Goal: Task Accomplishment & Management: Complete application form

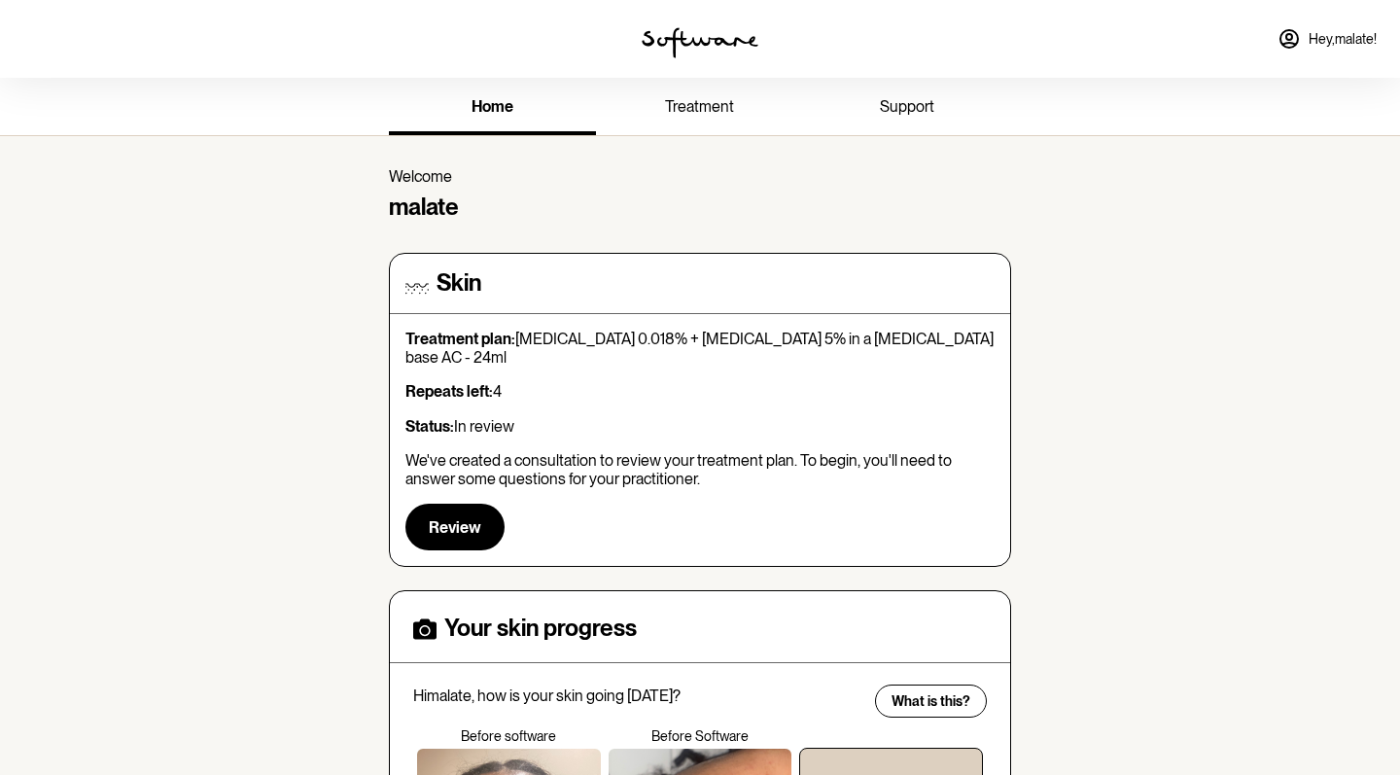
click at [707, 101] on span "treatment" at bounding box center [699, 106] width 69 height 18
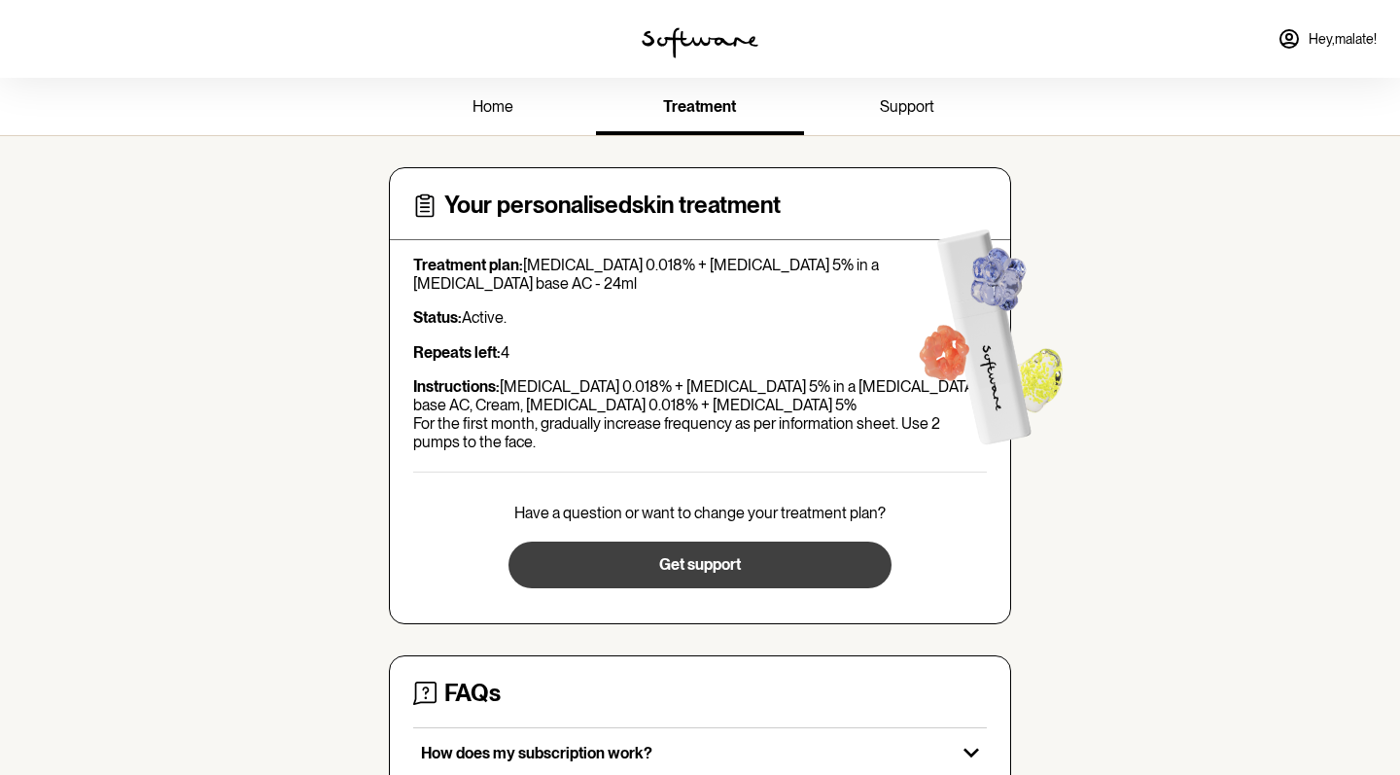
click at [708, 565] on span "Get support" at bounding box center [700, 564] width 82 height 18
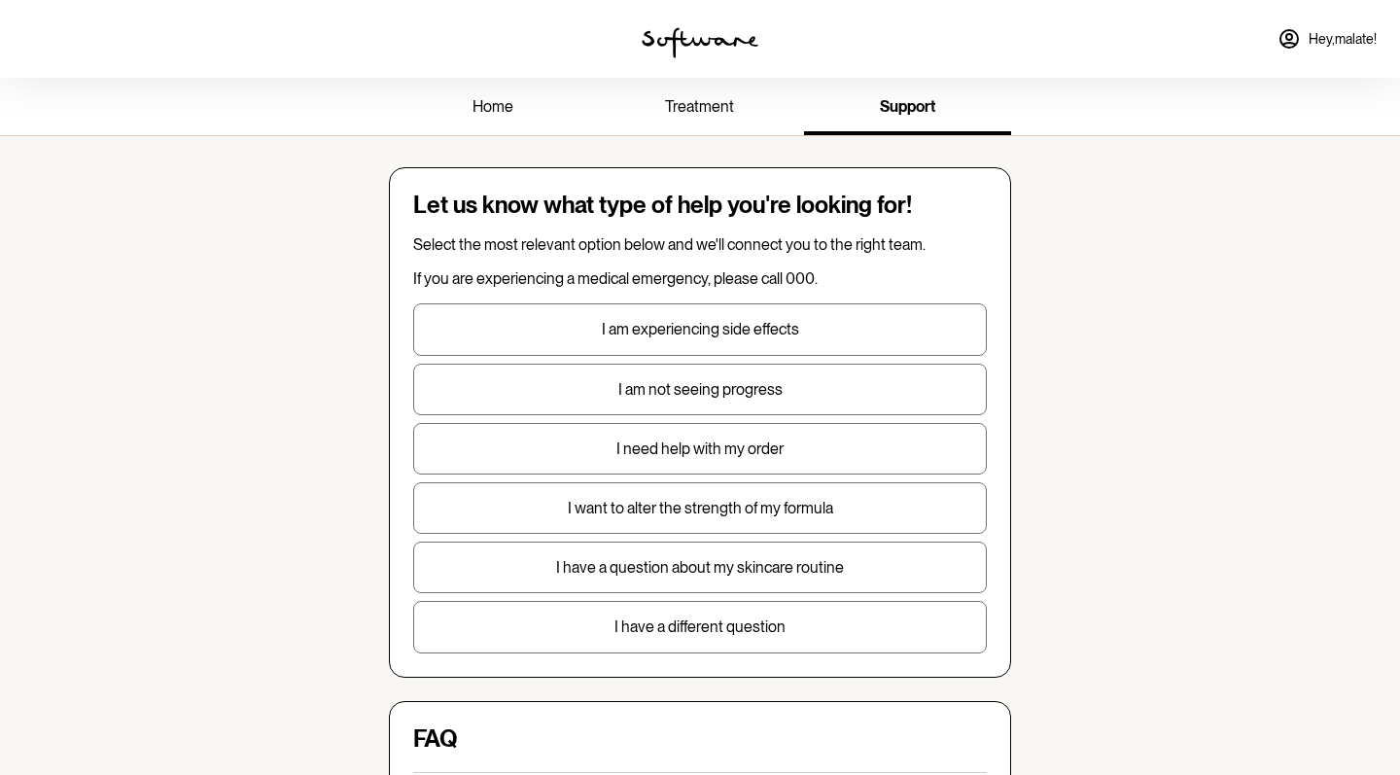
click at [688, 81] on div "home treatment support" at bounding box center [699, 106] width 653 height 57
click at [689, 108] on span "treatment" at bounding box center [699, 106] width 69 height 18
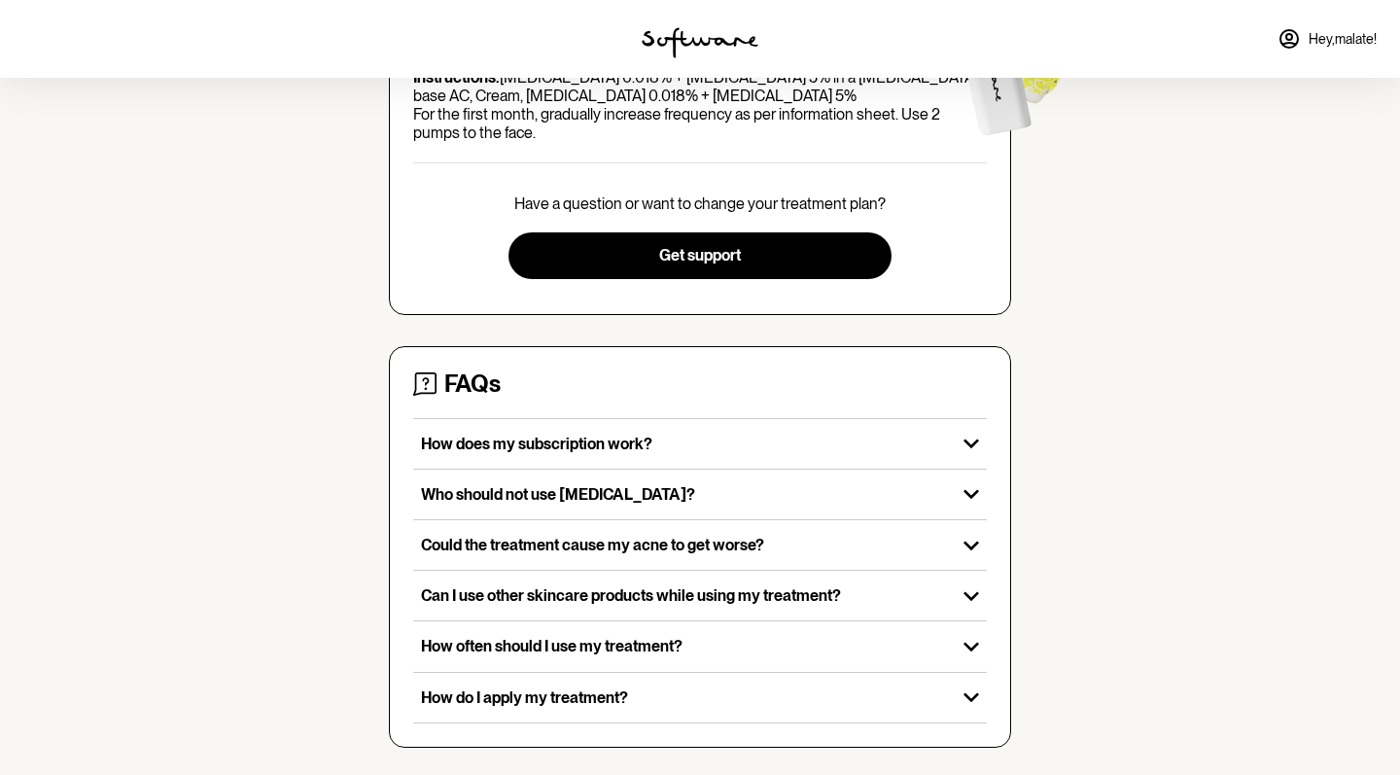
scroll to position [308, 0]
click at [584, 116] on p "Instructions: [MEDICAL_DATA] 0.018% + [MEDICAL_DATA] 5% in a [MEDICAL_DATA] bas…" at bounding box center [700, 106] width 574 height 75
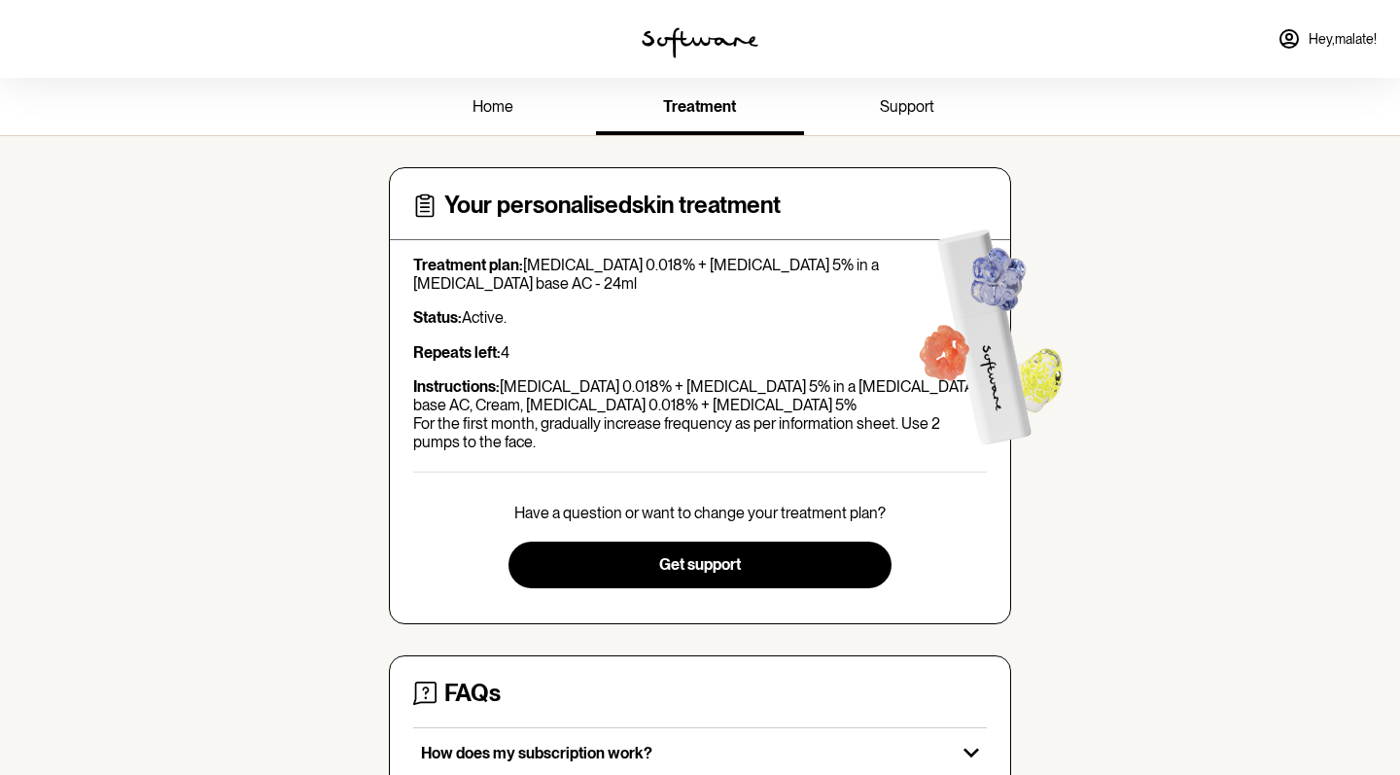
scroll to position [0, 0]
click at [498, 312] on p "Status: Active." at bounding box center [700, 317] width 574 height 18
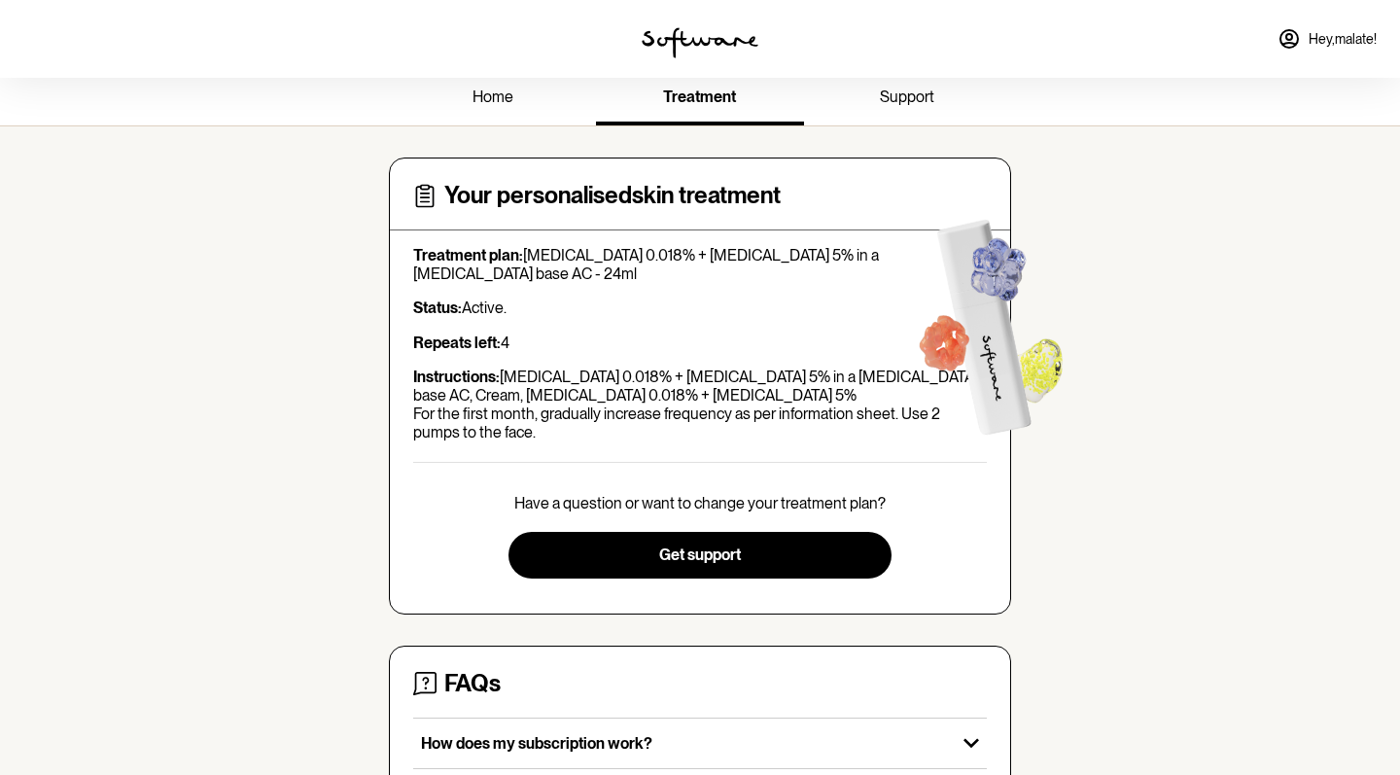
click at [506, 98] on span "home" at bounding box center [493, 97] width 41 height 18
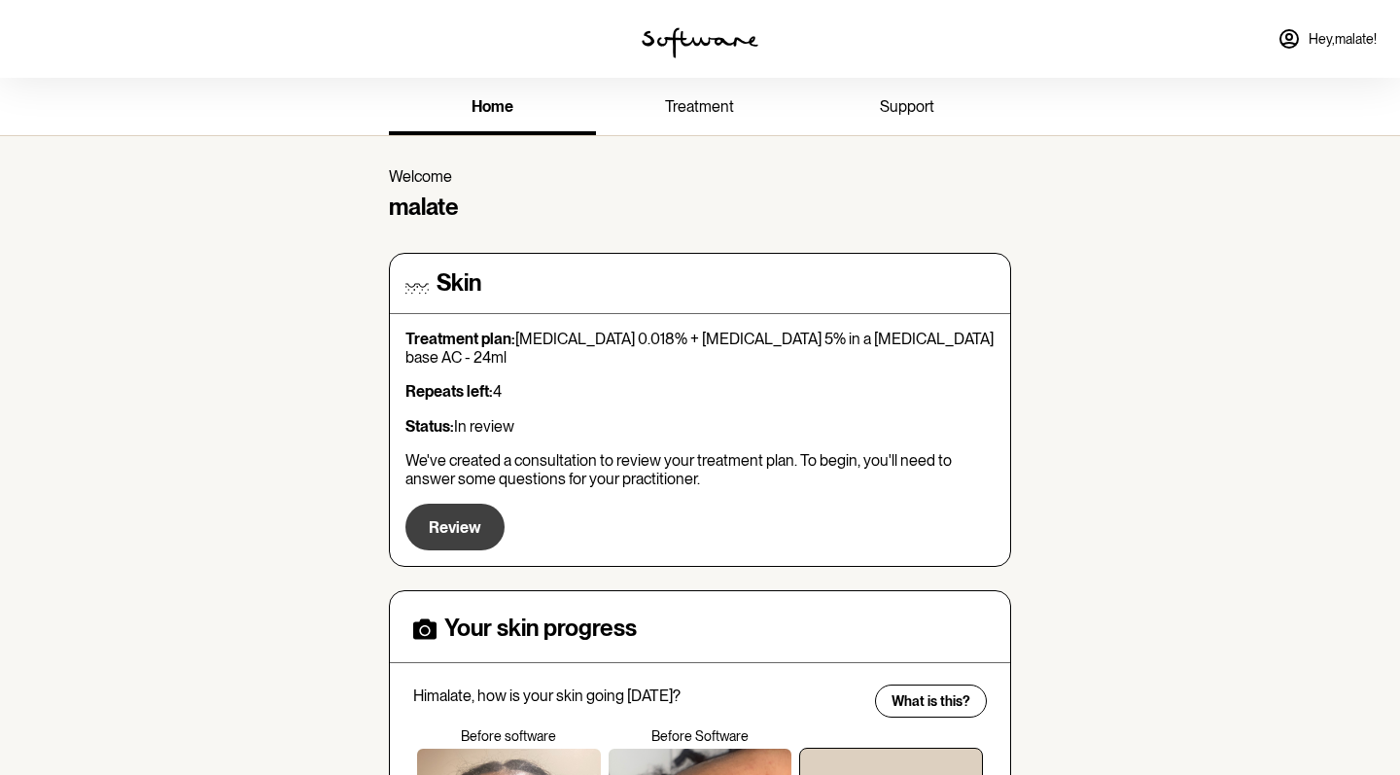
click at [463, 518] on span "Review" at bounding box center [455, 527] width 53 height 18
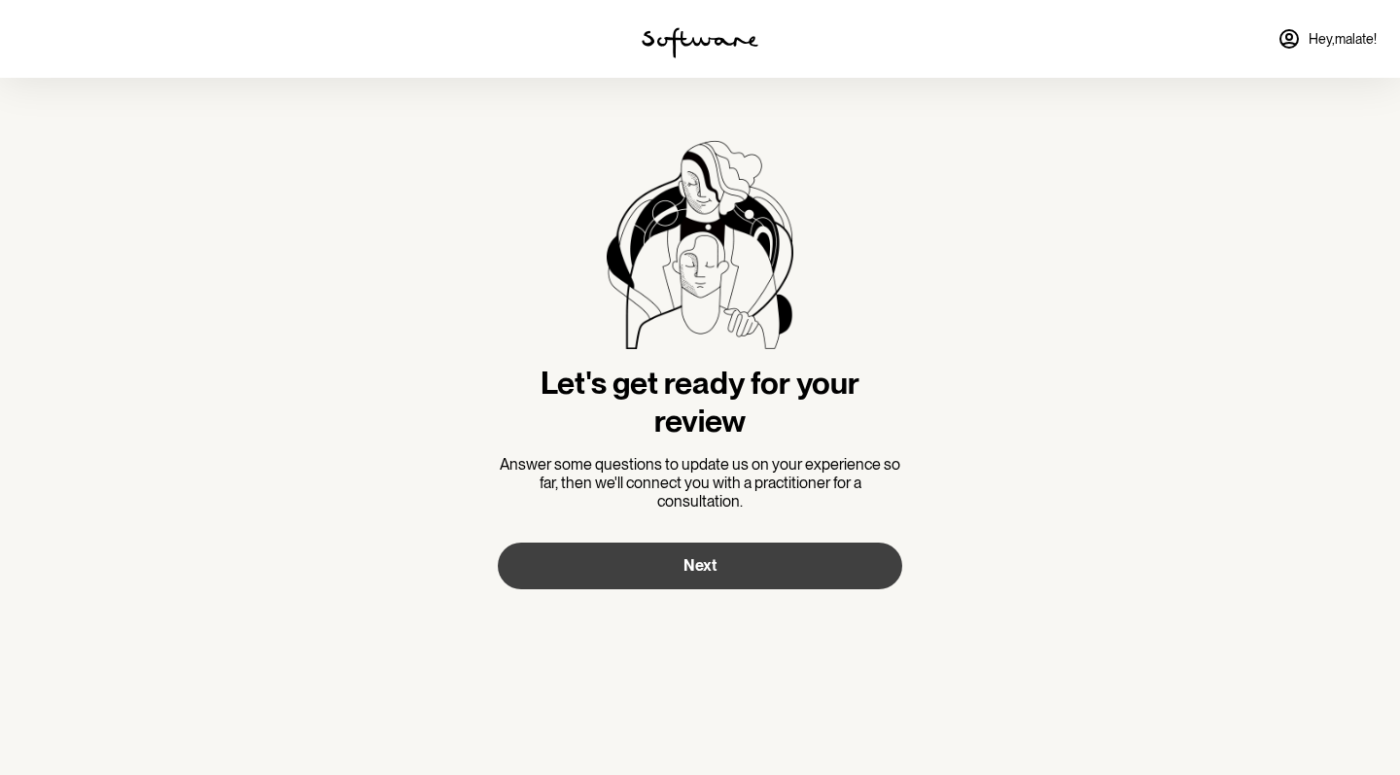
click at [724, 570] on button "Next" at bounding box center [700, 566] width 405 height 47
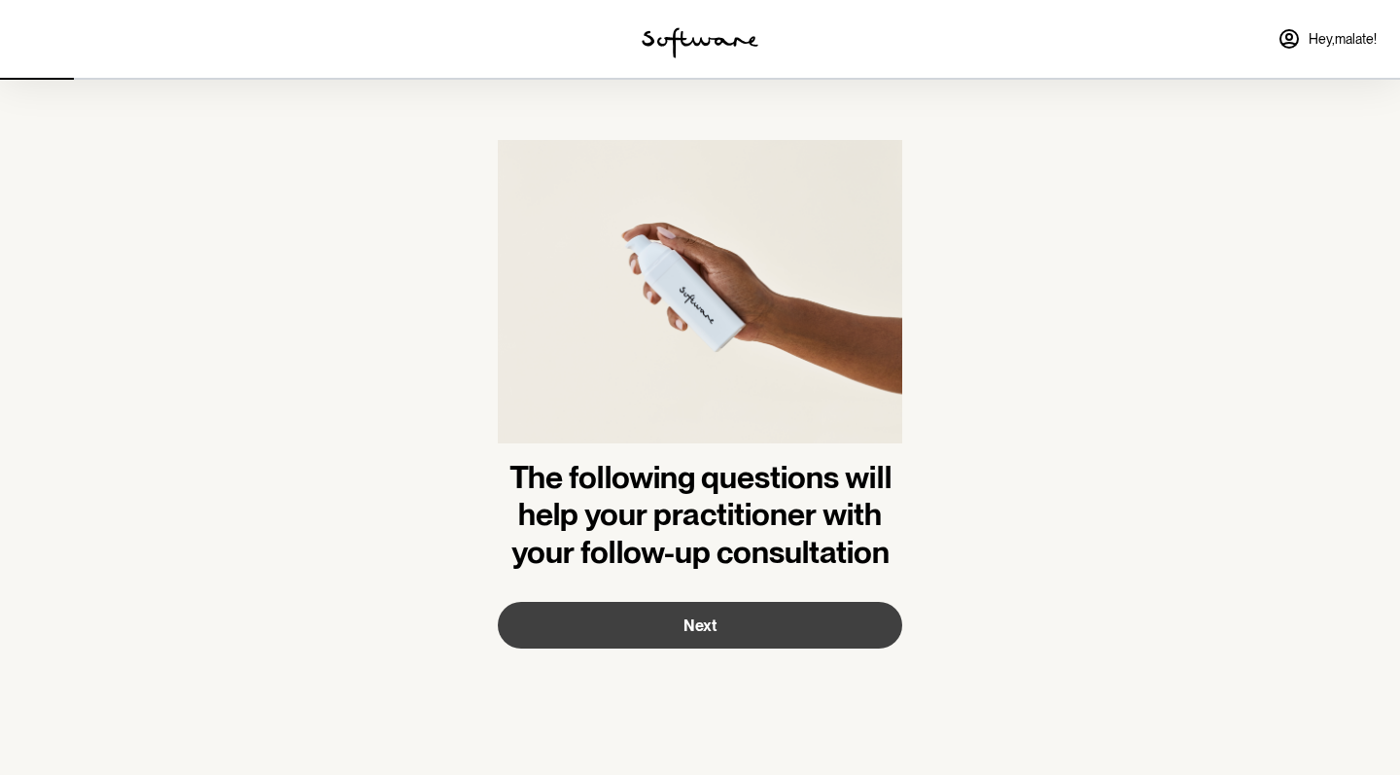
click at [705, 626] on span "Next" at bounding box center [700, 626] width 33 height 18
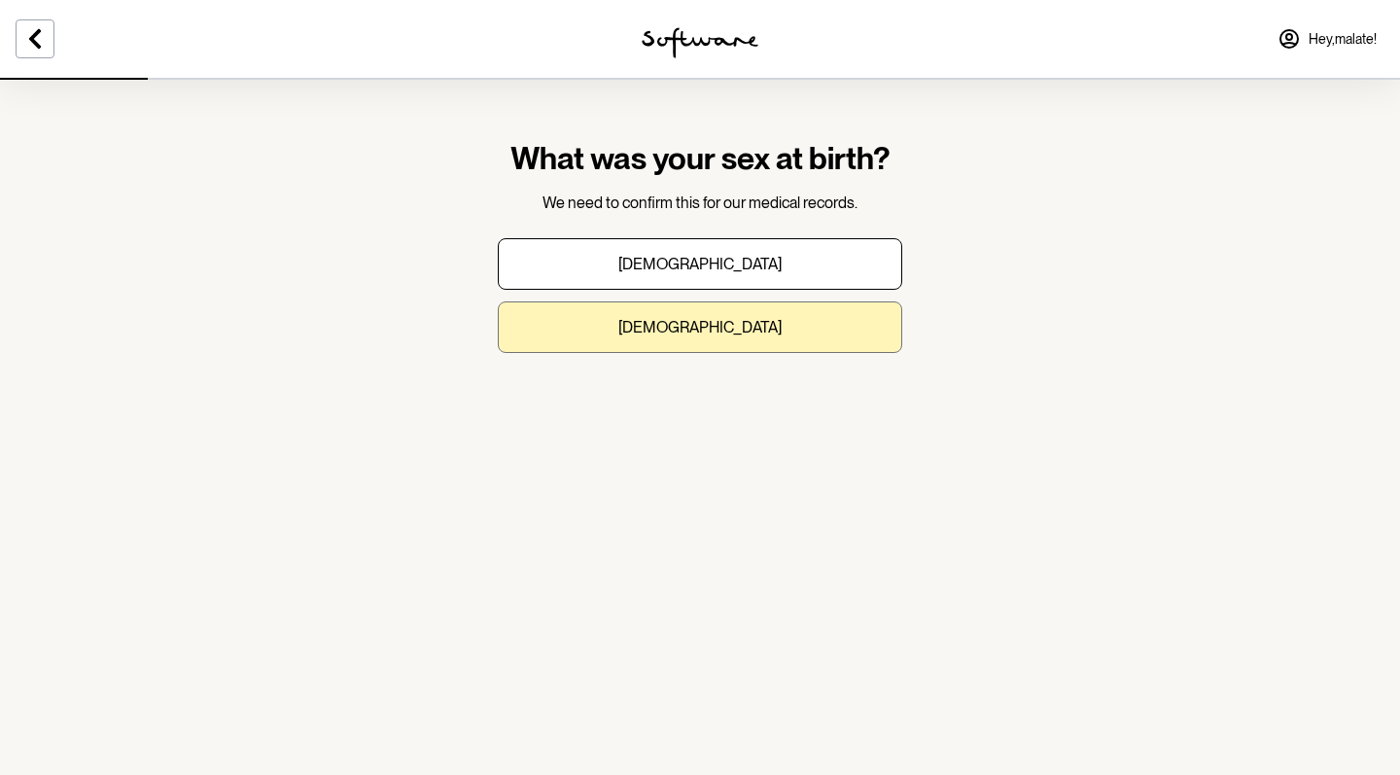
click at [736, 324] on button "[DEMOGRAPHIC_DATA]" at bounding box center [700, 327] width 405 height 52
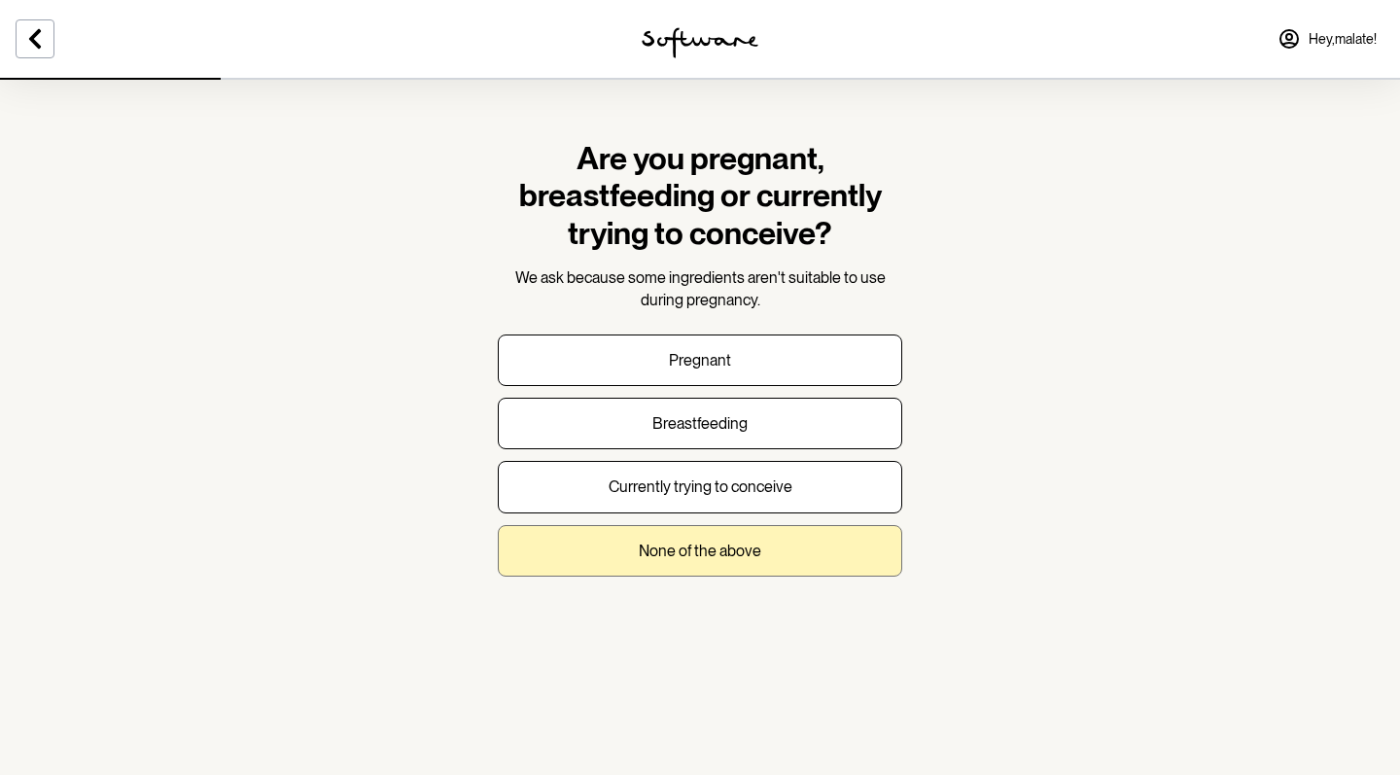
click at [732, 545] on p "None of the above" at bounding box center [700, 551] width 123 height 18
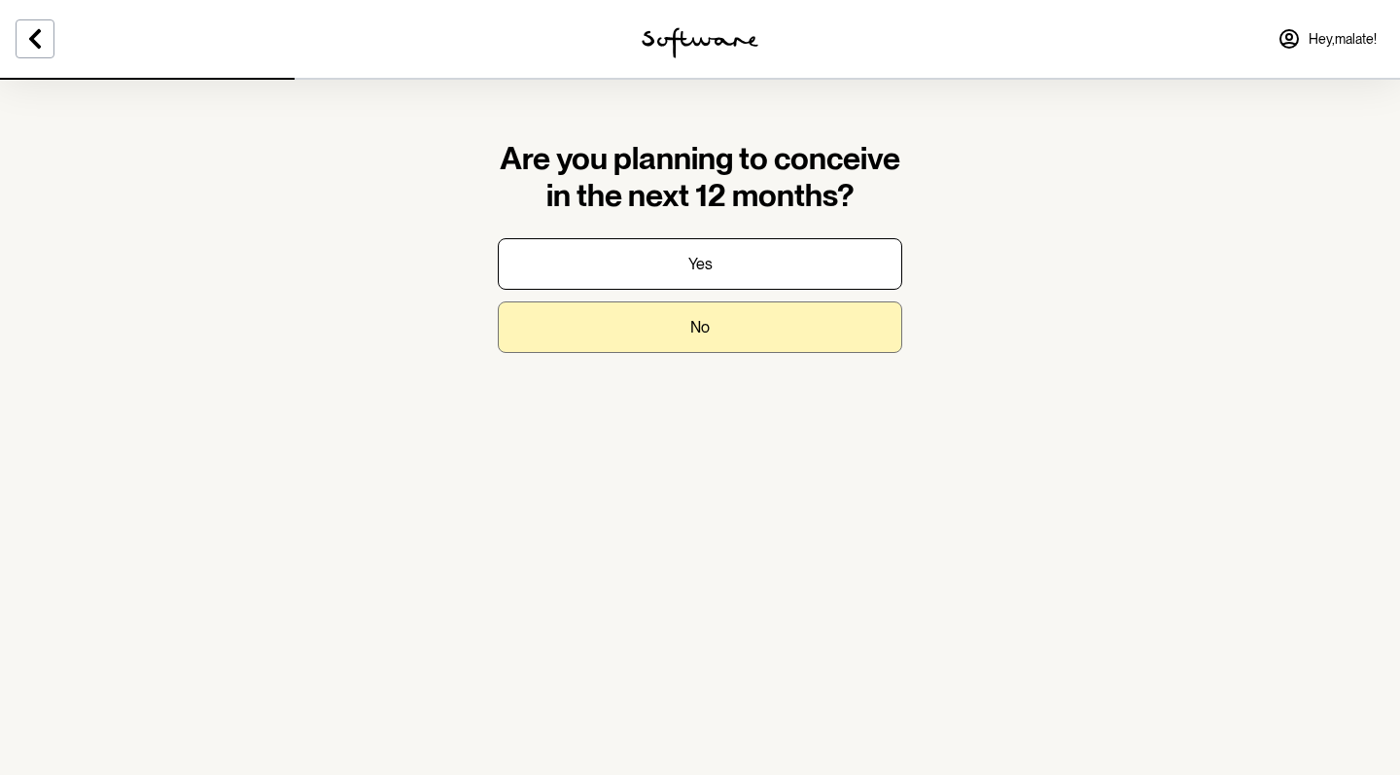
click at [681, 315] on button "No" at bounding box center [700, 327] width 405 height 52
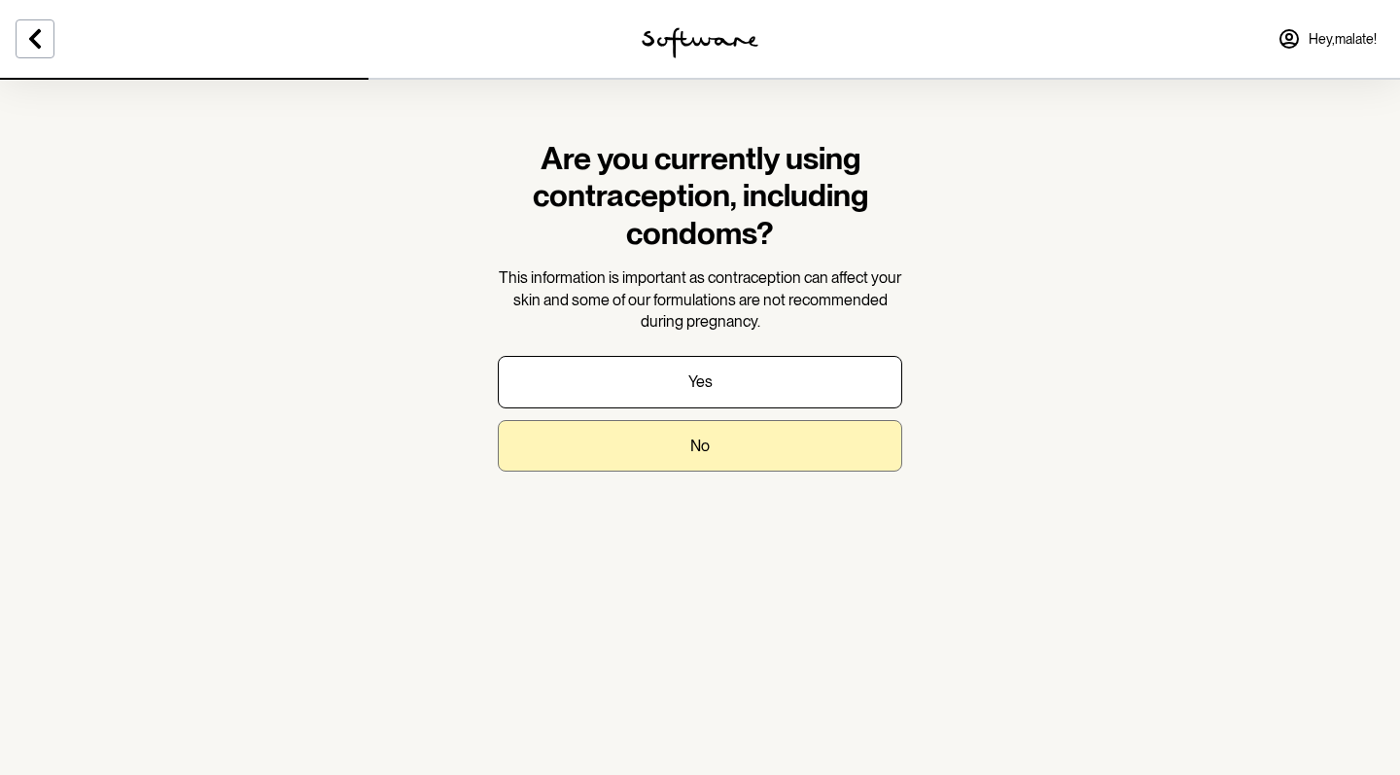
click at [718, 438] on button "No" at bounding box center [700, 446] width 405 height 52
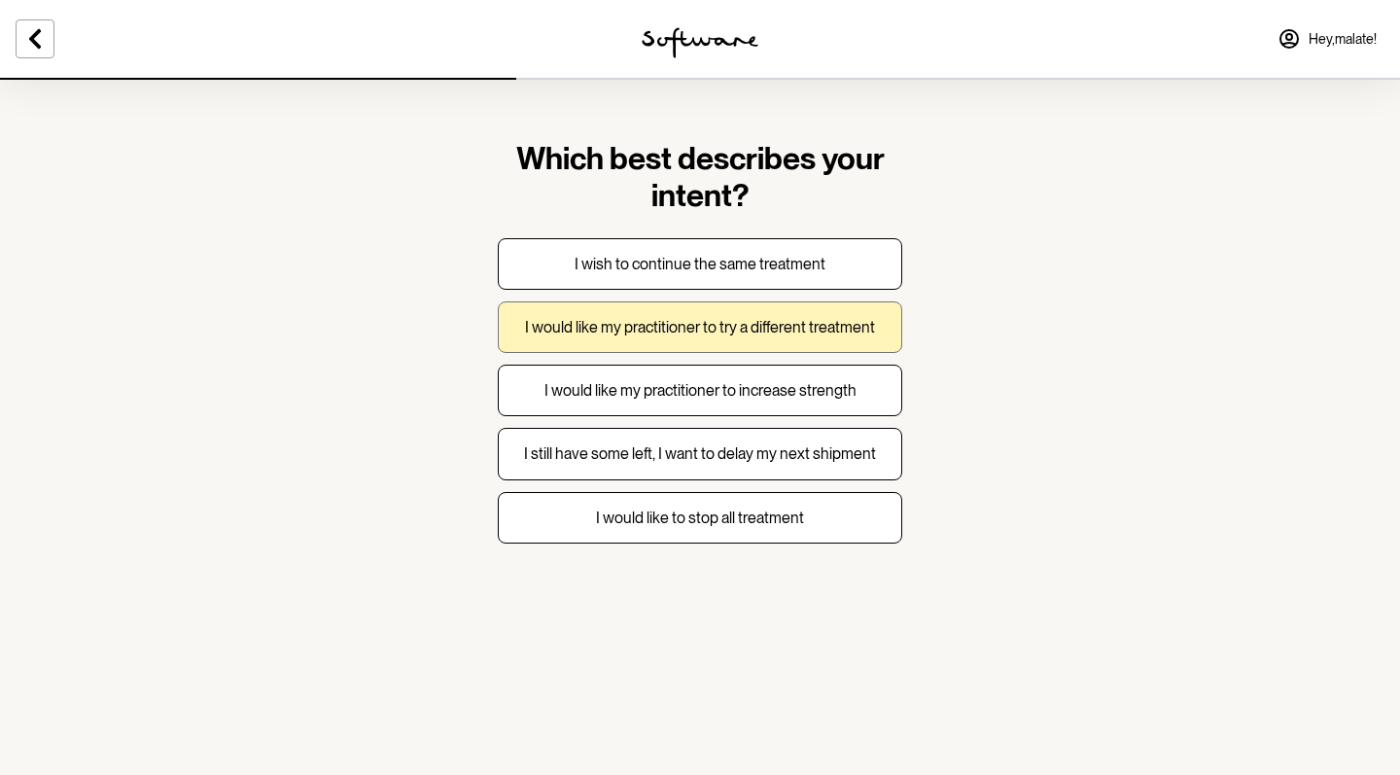
click at [688, 330] on p "I would like my practitioner to try a different treatment" at bounding box center [700, 327] width 350 height 18
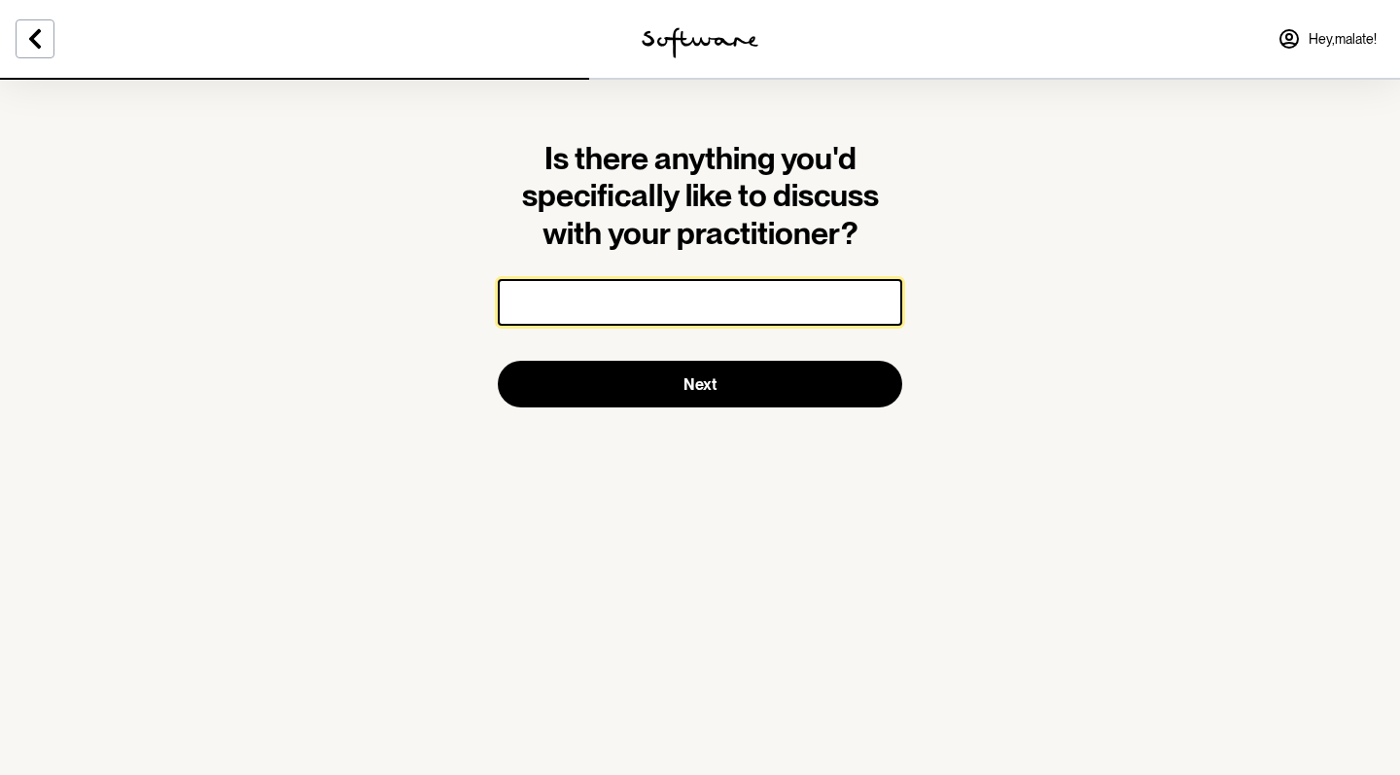
paste input "recent skin changes and request to return to the previous formula containing [M…"
drag, startPoint x: 752, startPoint y: 313, endPoint x: 440, endPoint y: 307, distance: 312.2
click at [440, 307] on section "Is there anything you'd specifically like to discuss with your practitioner? re…" at bounding box center [700, 387] width 1400 height 775
click at [597, 308] on input "recent skin changes and request to return to the previous formula containing [M…" at bounding box center [700, 302] width 405 height 47
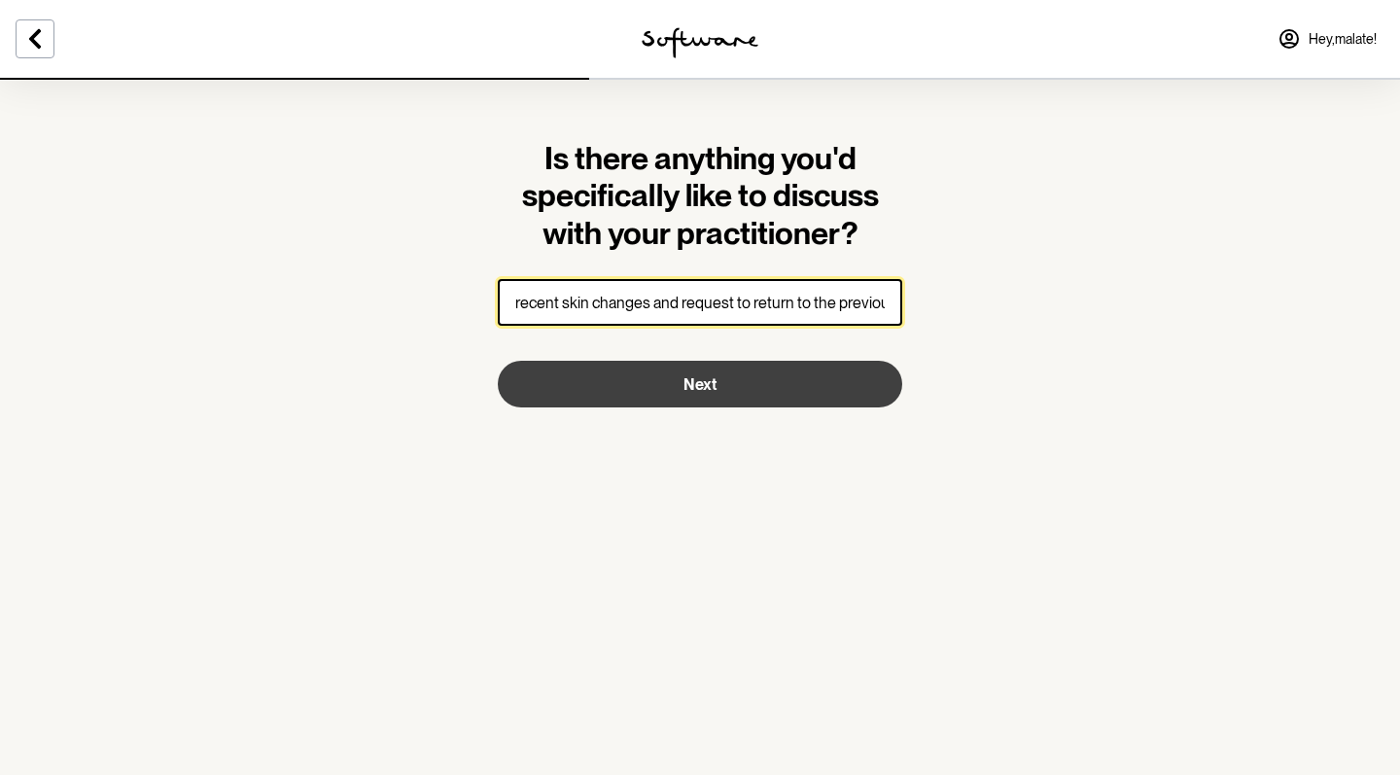
type input "recent skin changes and request to return to the previous formula containing [M…"
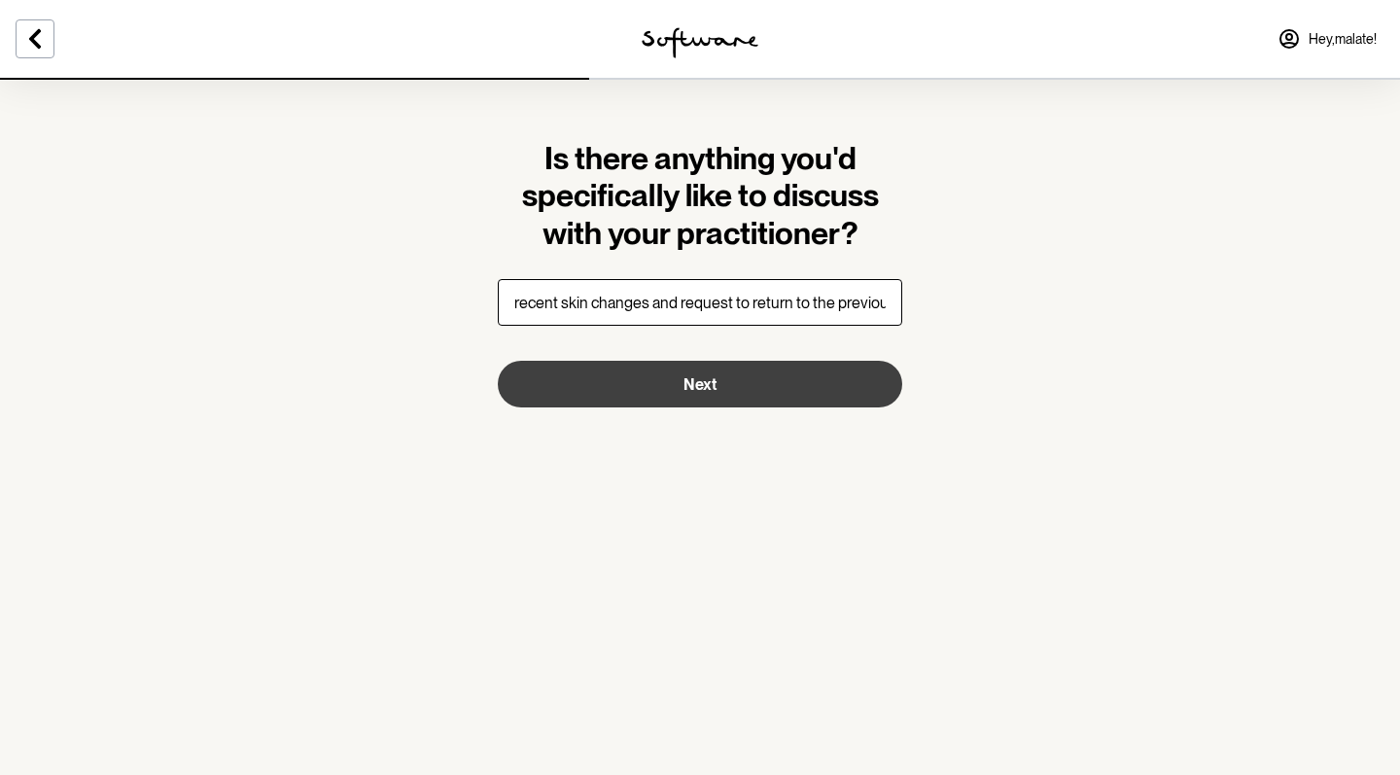
click at [632, 378] on button "Next" at bounding box center [700, 384] width 405 height 47
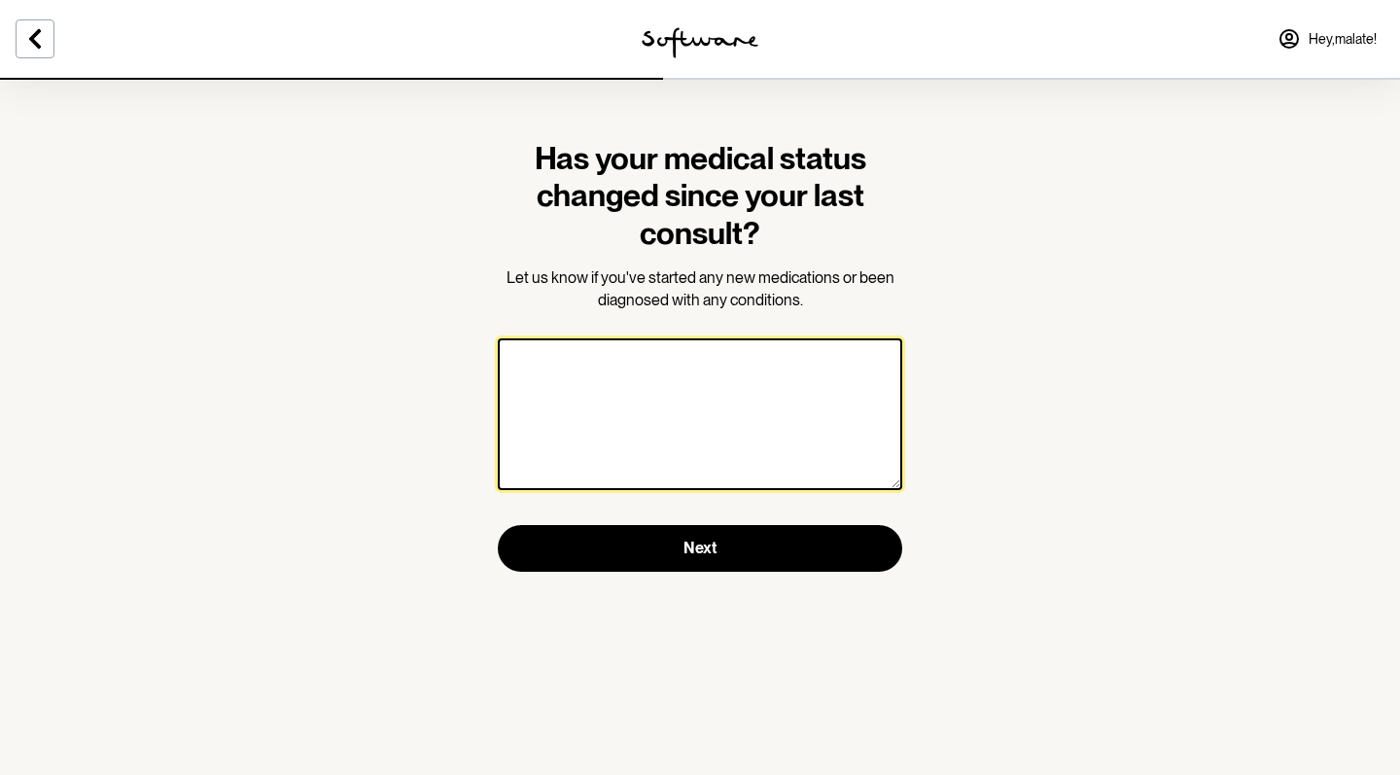
click at [637, 380] on textarea at bounding box center [700, 414] width 405 height 152
type textarea "t"
paste textarea "iron tablets"
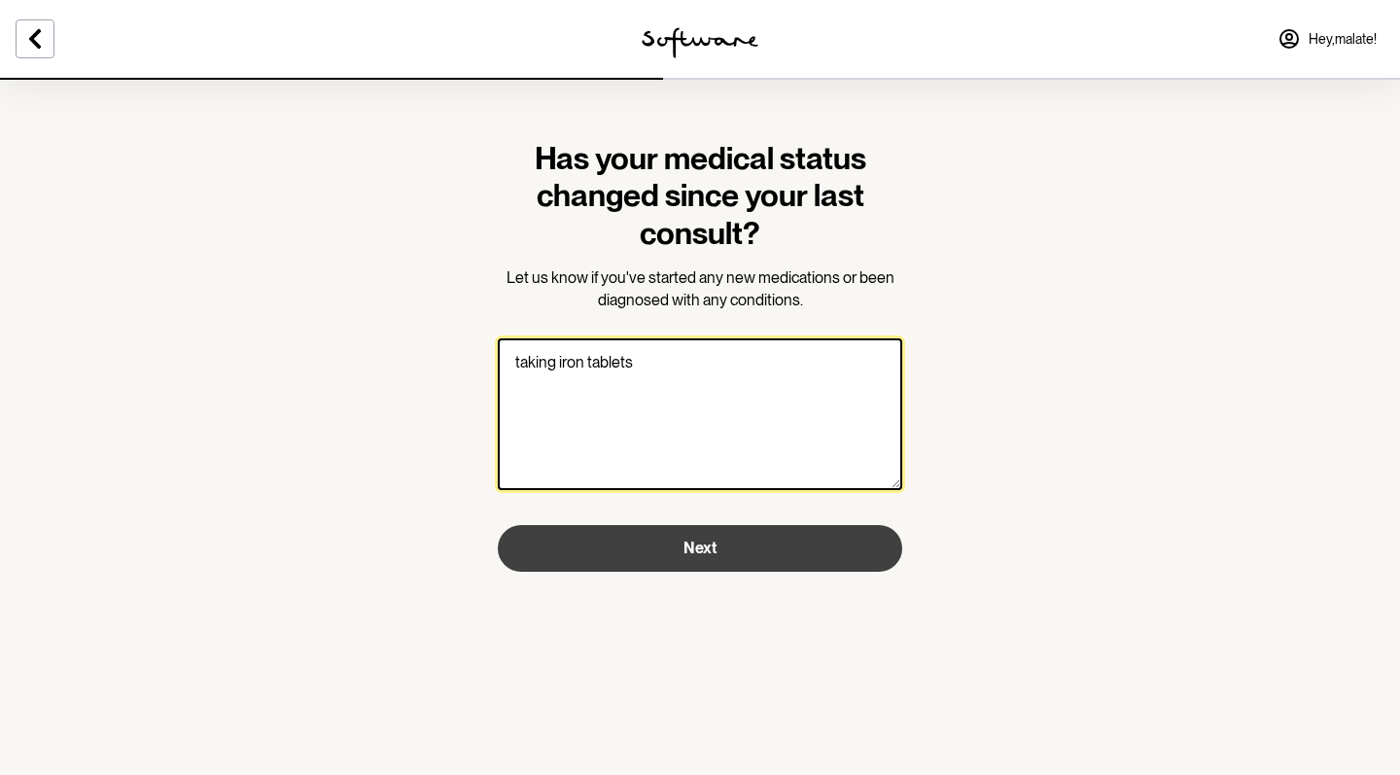
type textarea "taking iron tablets"
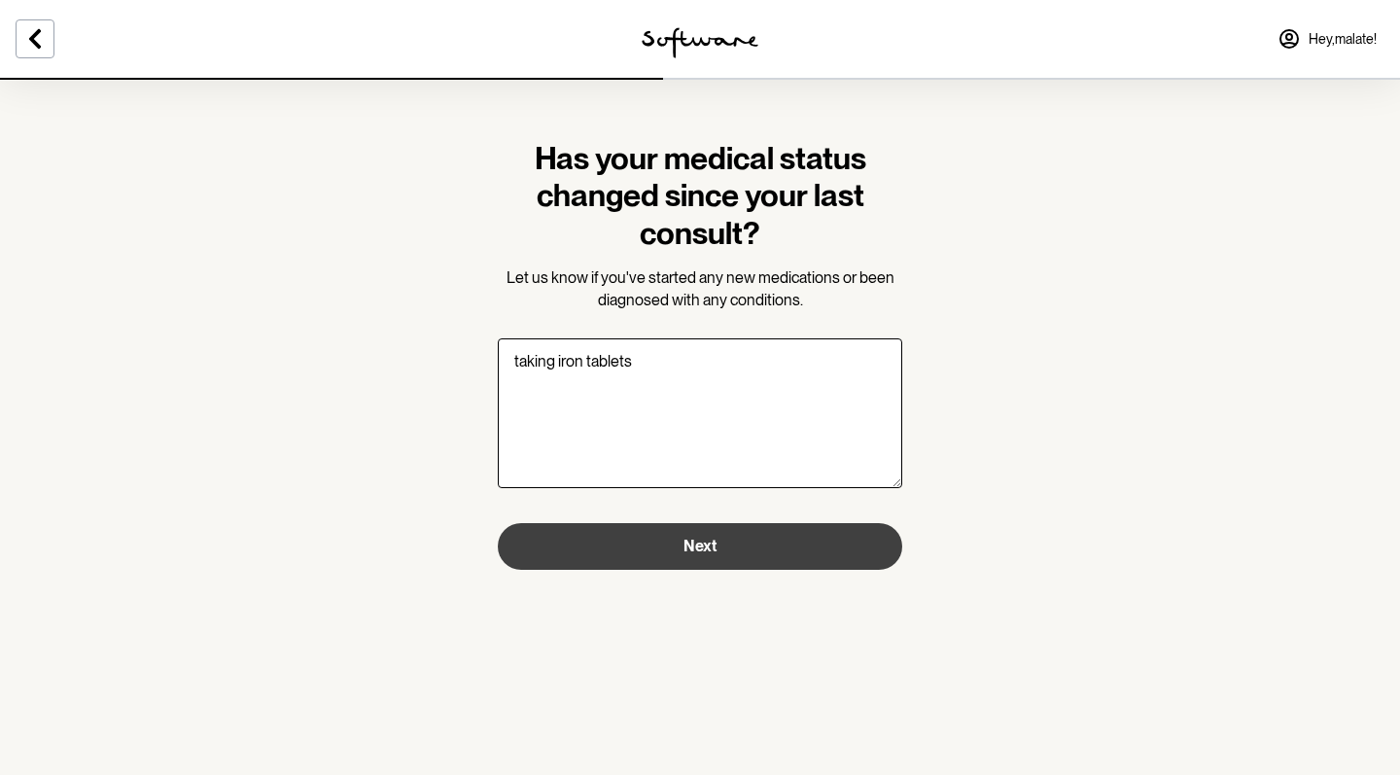
click at [711, 548] on span "Next" at bounding box center [700, 546] width 33 height 18
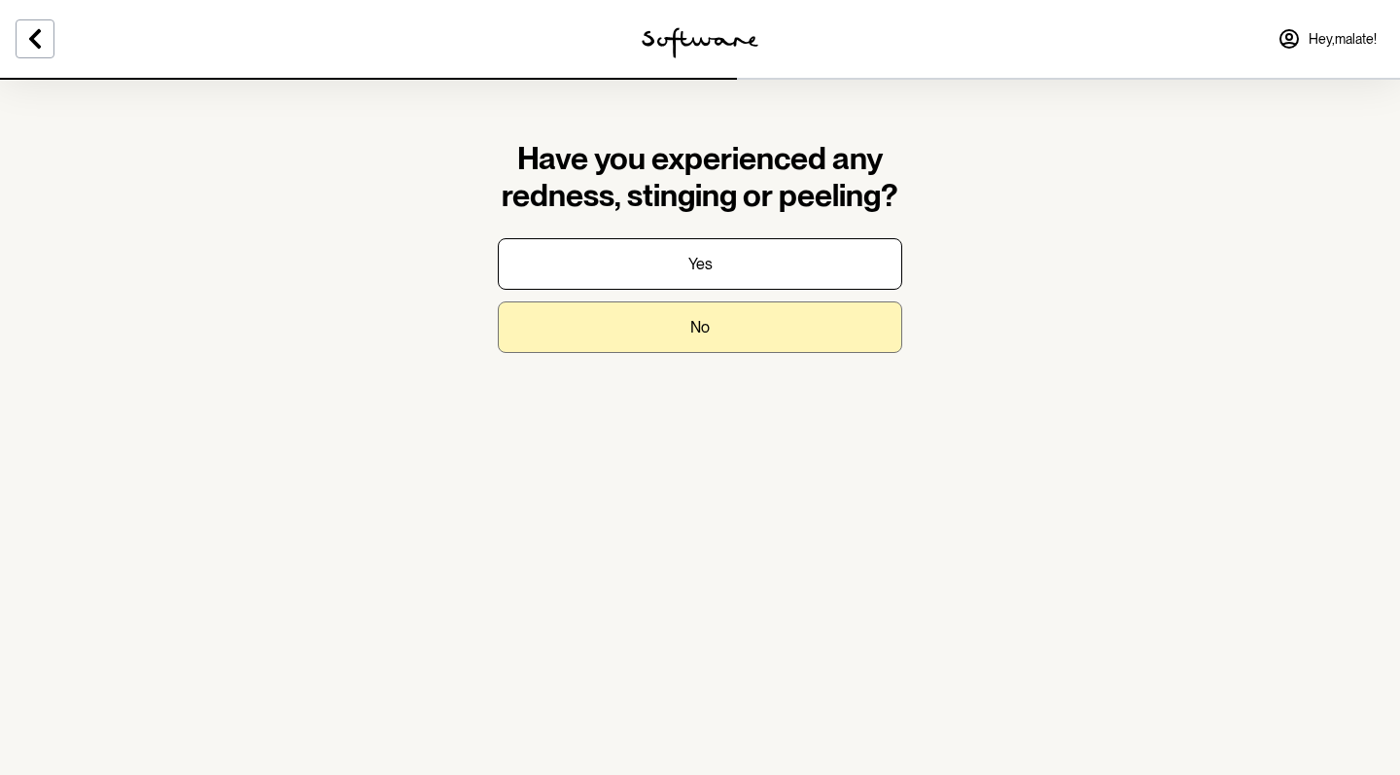
click at [687, 335] on button "No" at bounding box center [700, 327] width 405 height 52
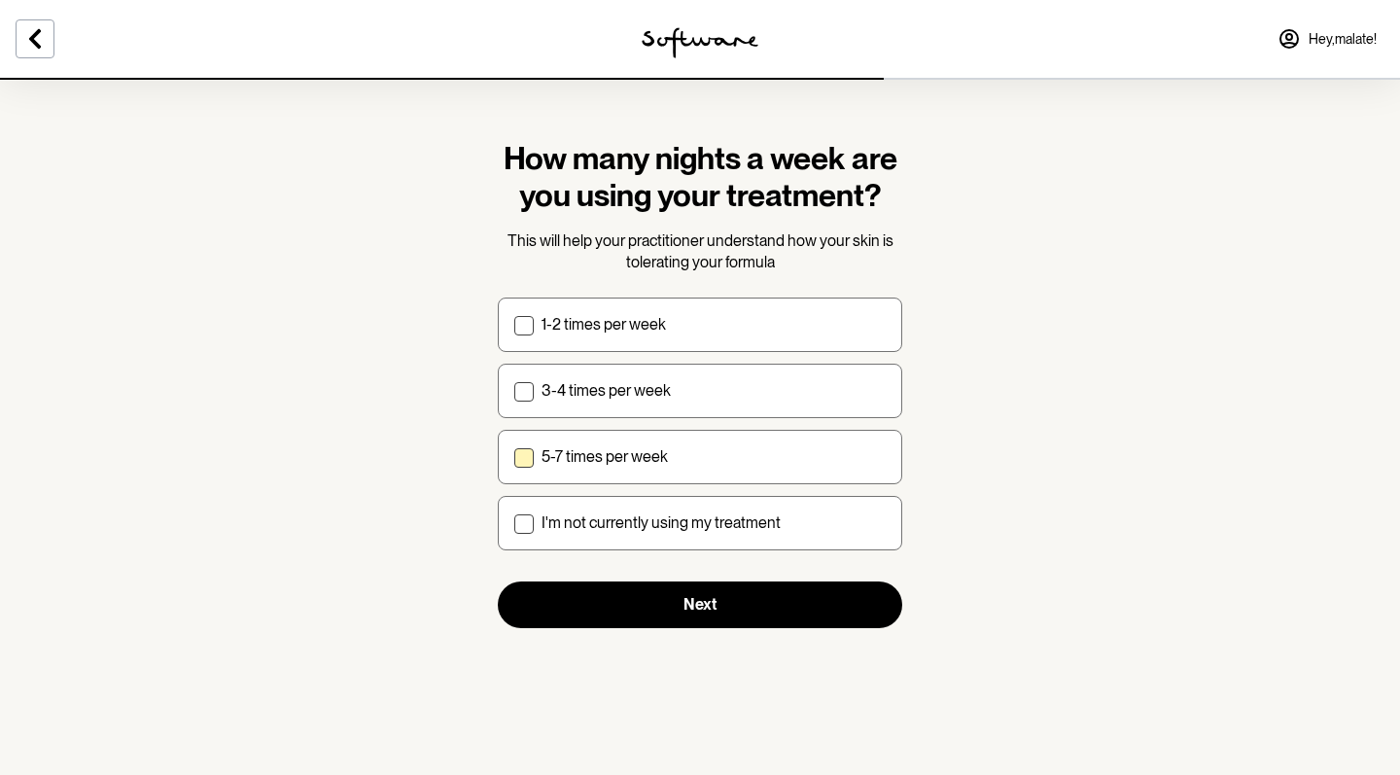
click at [655, 448] on p "5-7 times per week" at bounding box center [605, 456] width 126 height 18
click at [514, 456] on input "5-7 times per week" at bounding box center [513, 456] width 1 height 1
checkbox input "true"
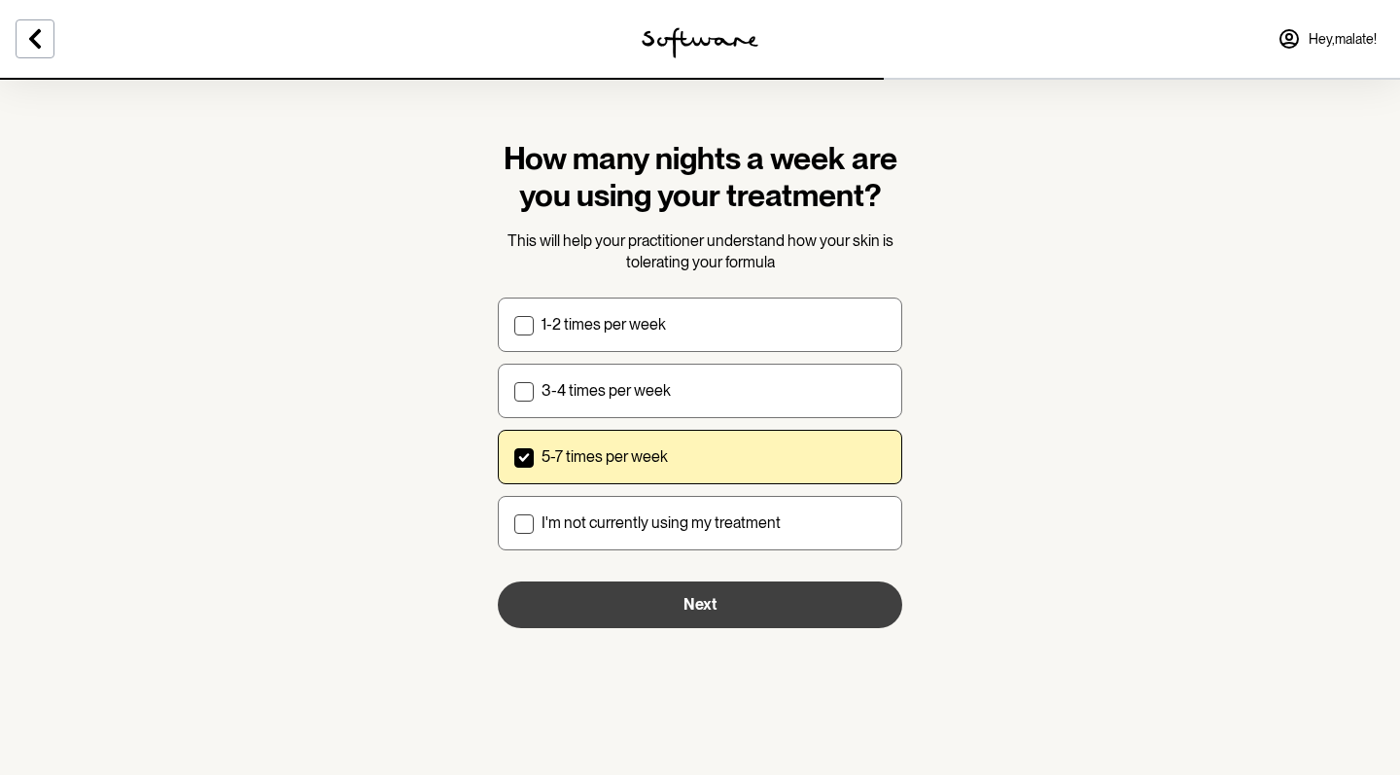
click at [685, 608] on span "Next" at bounding box center [700, 604] width 33 height 18
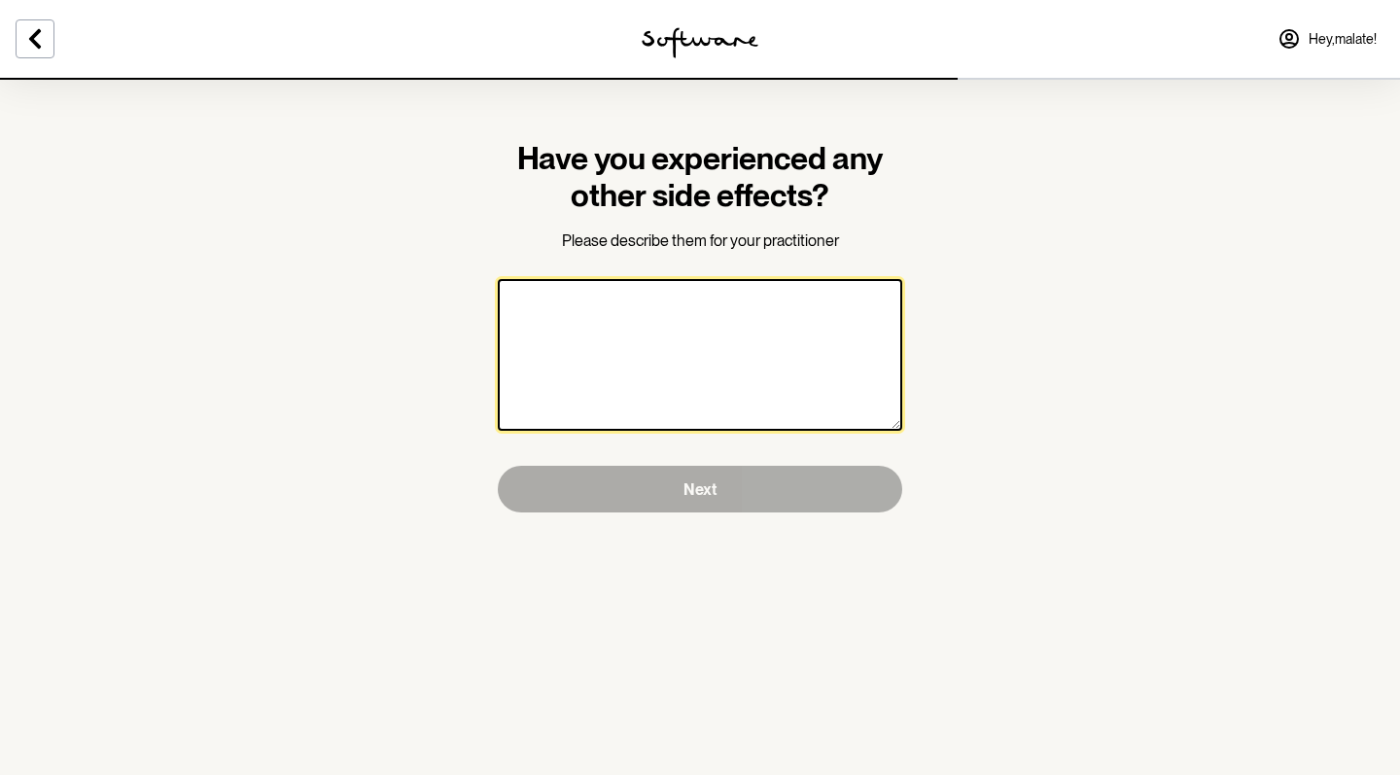
click at [633, 366] on textarea at bounding box center [700, 355] width 405 height 152
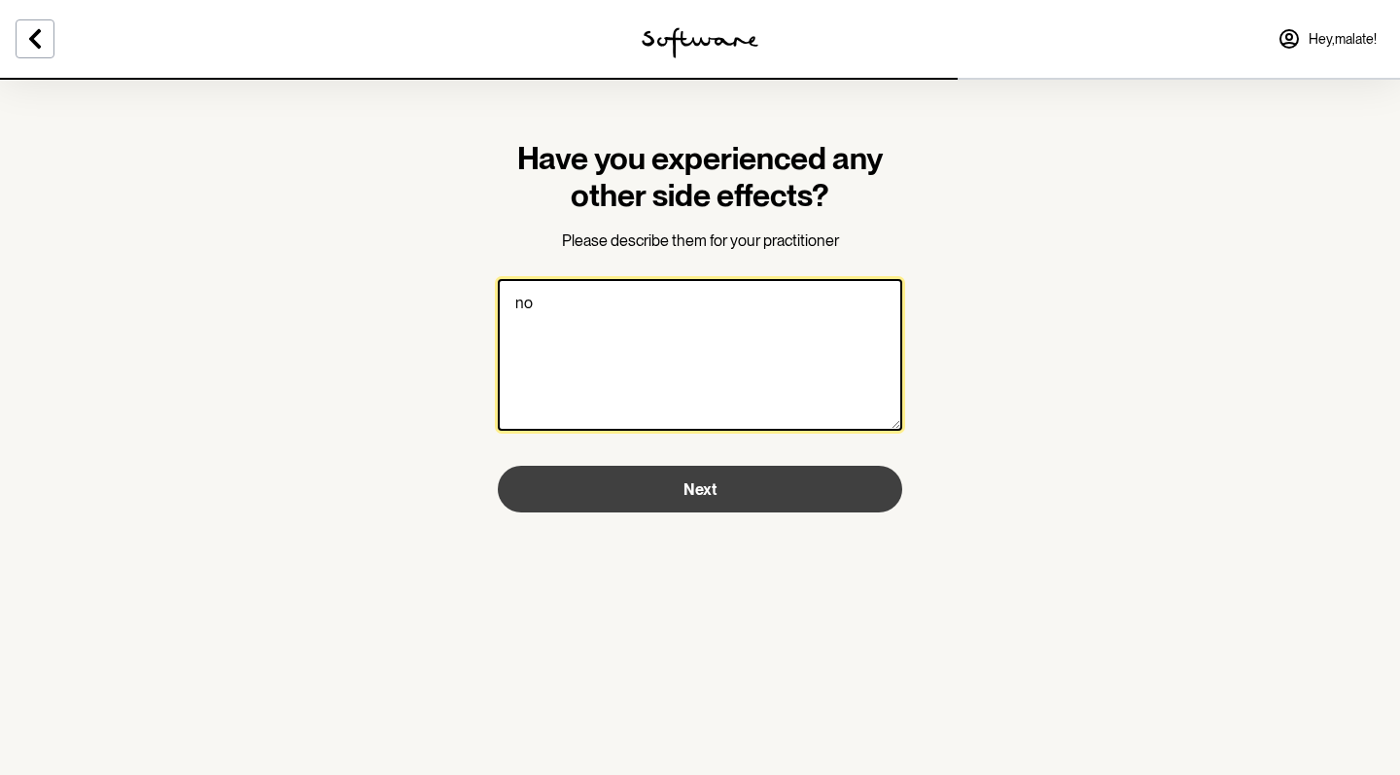
type textarea "no"
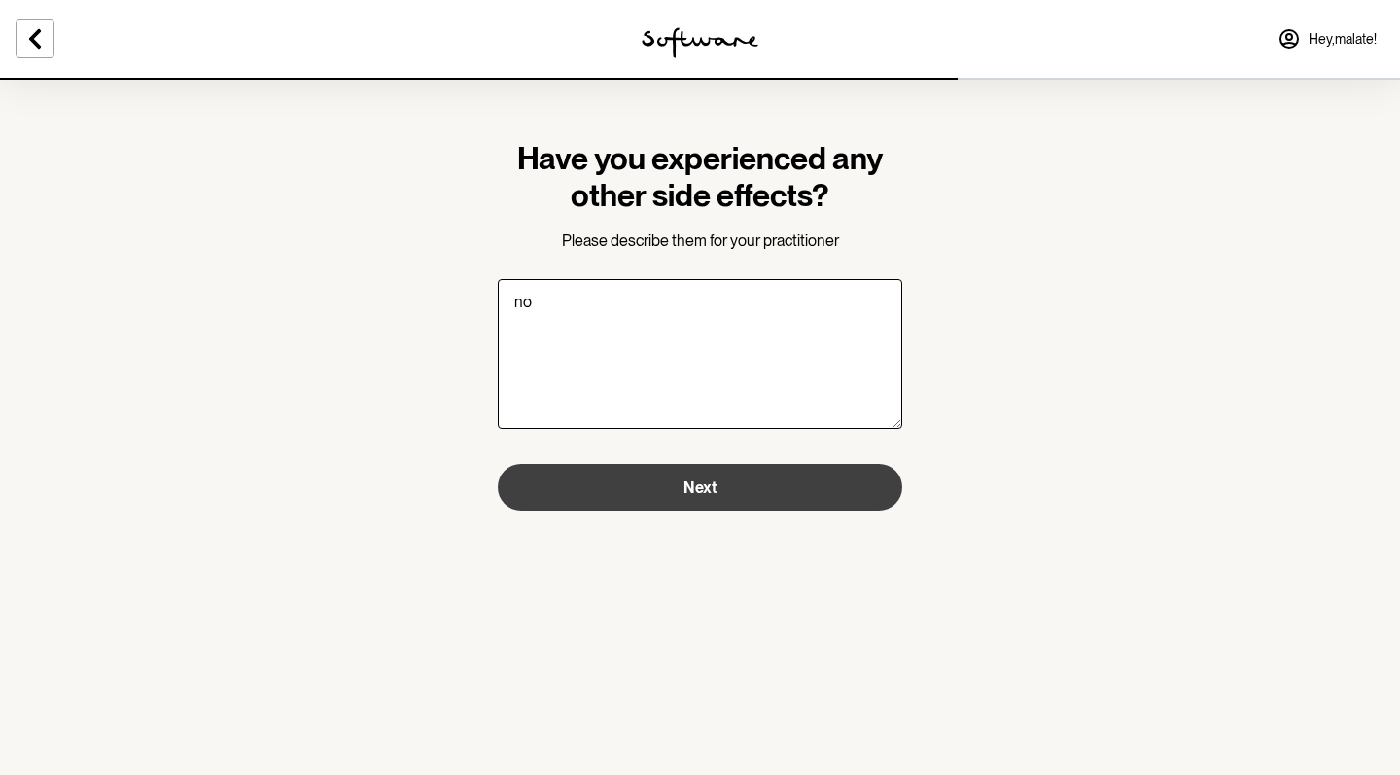
click at [655, 500] on button "Next" at bounding box center [700, 487] width 405 height 47
